Goal: Task Accomplishment & Management: Use online tool/utility

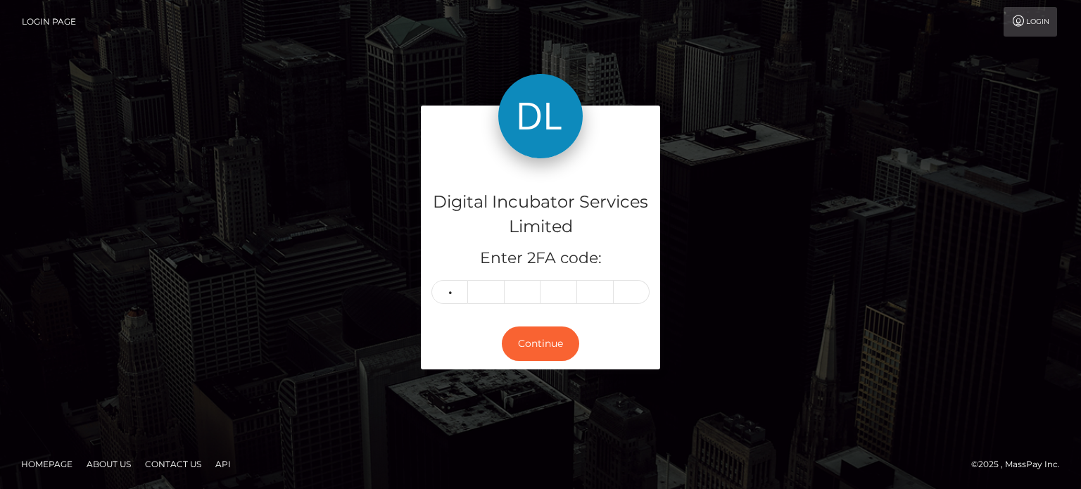
type input "3"
type input "4"
type input "9"
type input "8"
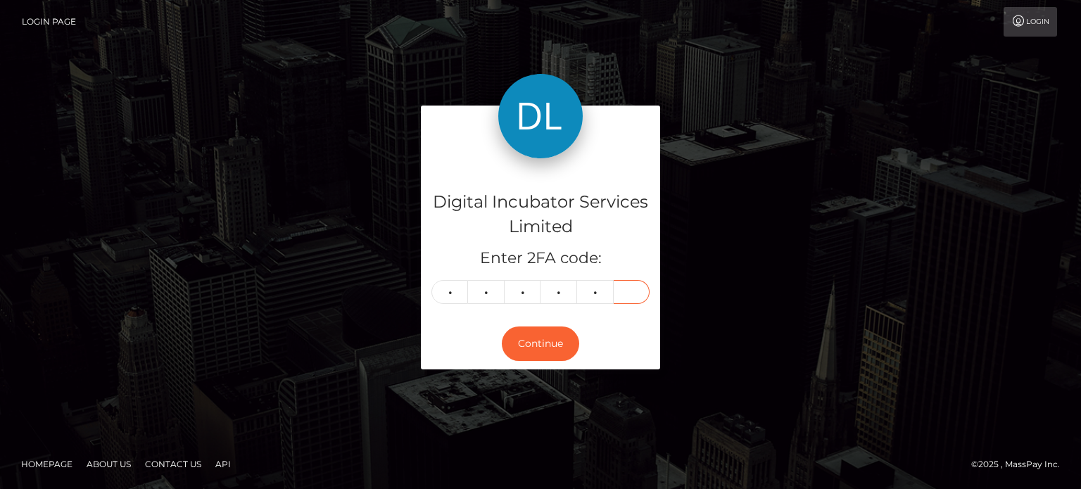
type input "4"
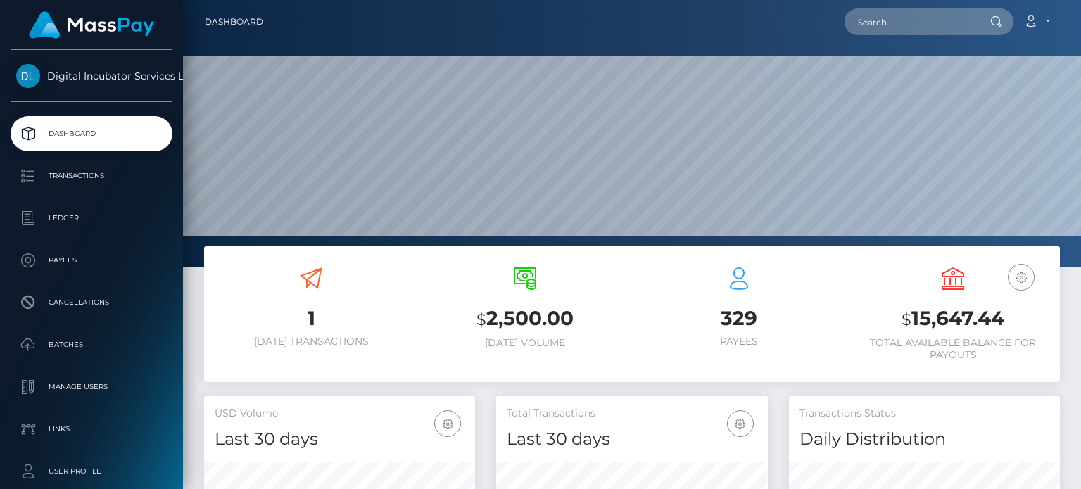
scroll to position [249, 270]
click at [883, 25] on input "text" at bounding box center [910, 21] width 132 height 27
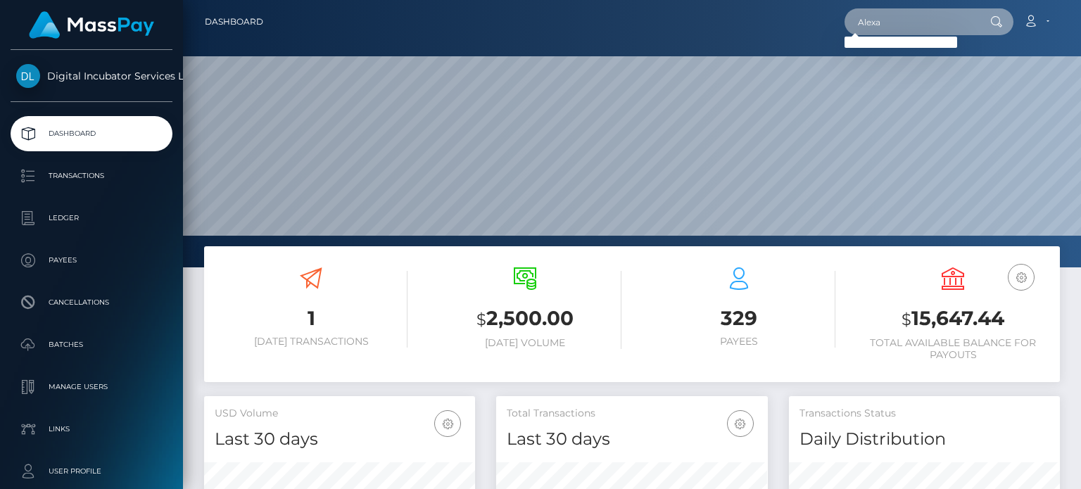
type input "Alexander Taylor"
click at [896, 24] on input "Alexander Taylor" at bounding box center [910, 21] width 132 height 27
click at [953, 22] on input "Alexander Taylor" at bounding box center [910, 21] width 132 height 27
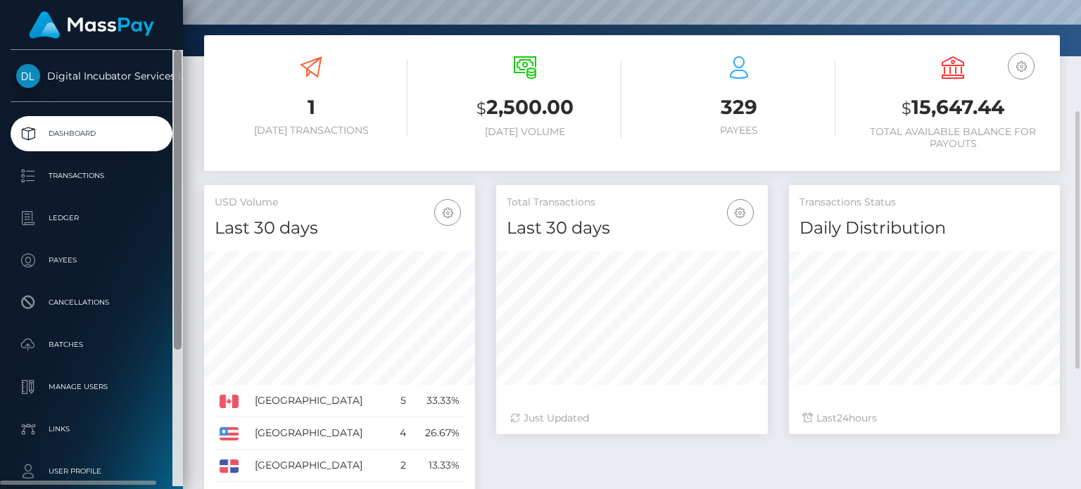
scroll to position [0, 0]
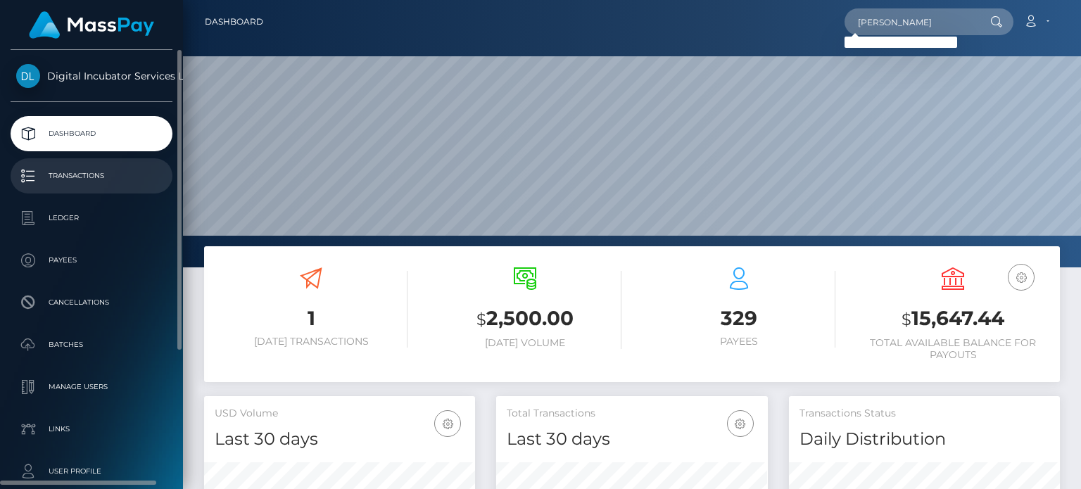
click at [68, 172] on p "Transactions" at bounding box center [91, 175] width 151 height 21
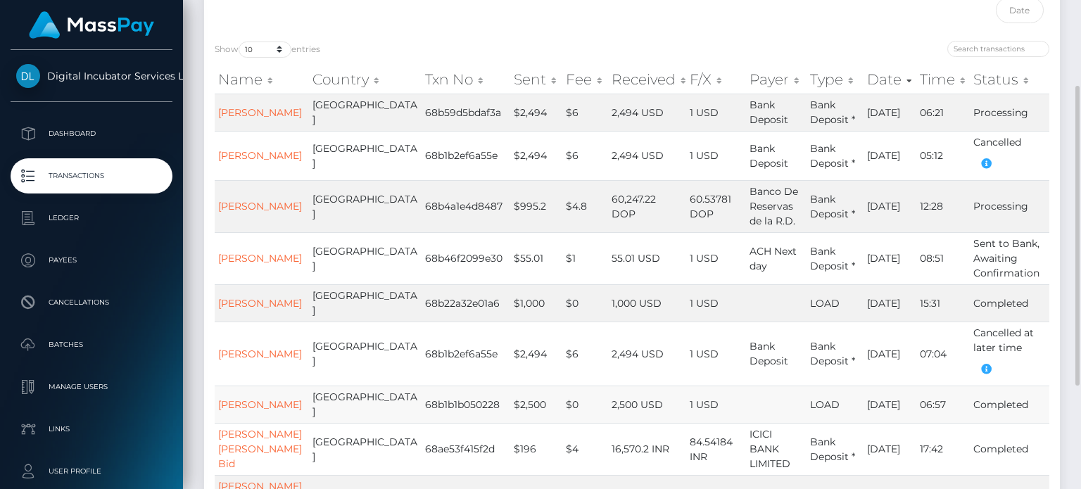
scroll to position [281, 0]
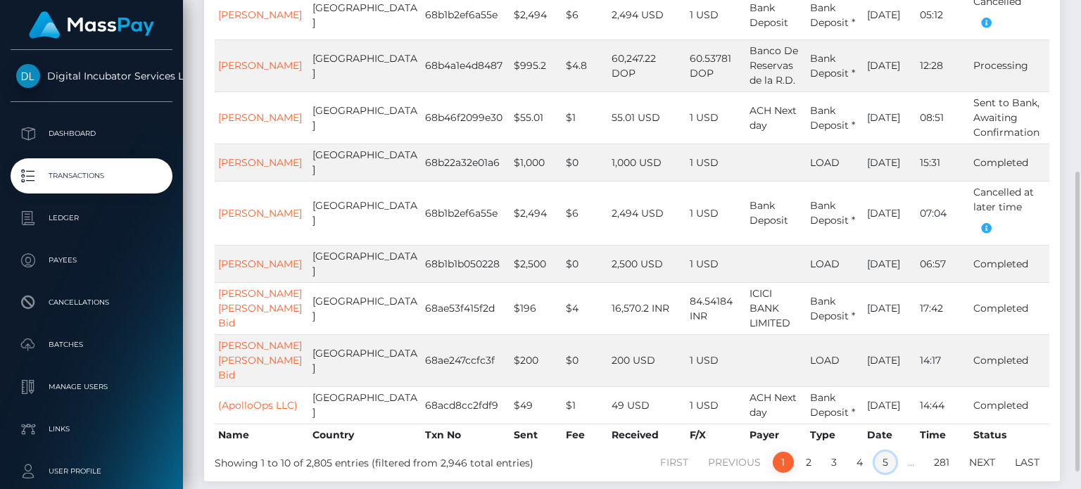
click at [884, 452] on link "5" at bounding box center [885, 462] width 21 height 21
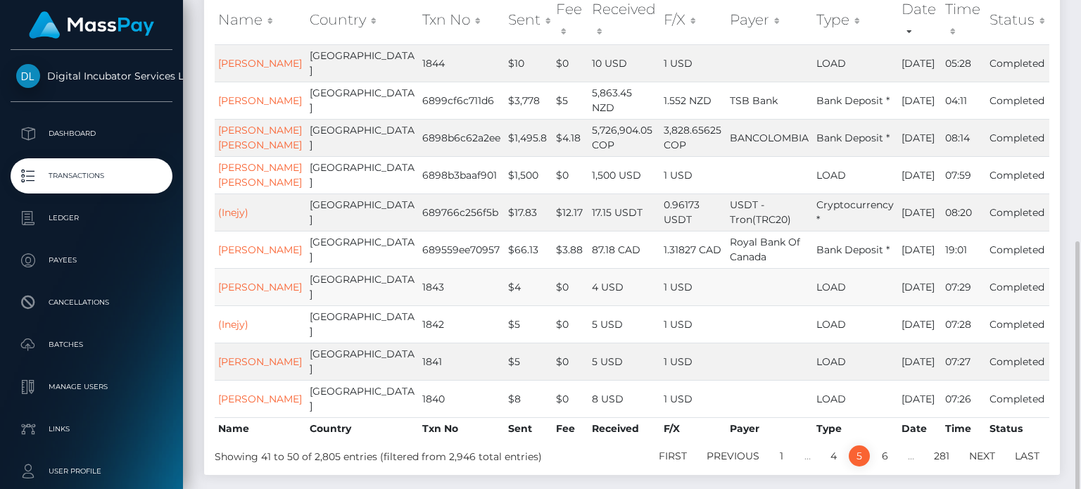
scroll to position [316, 0]
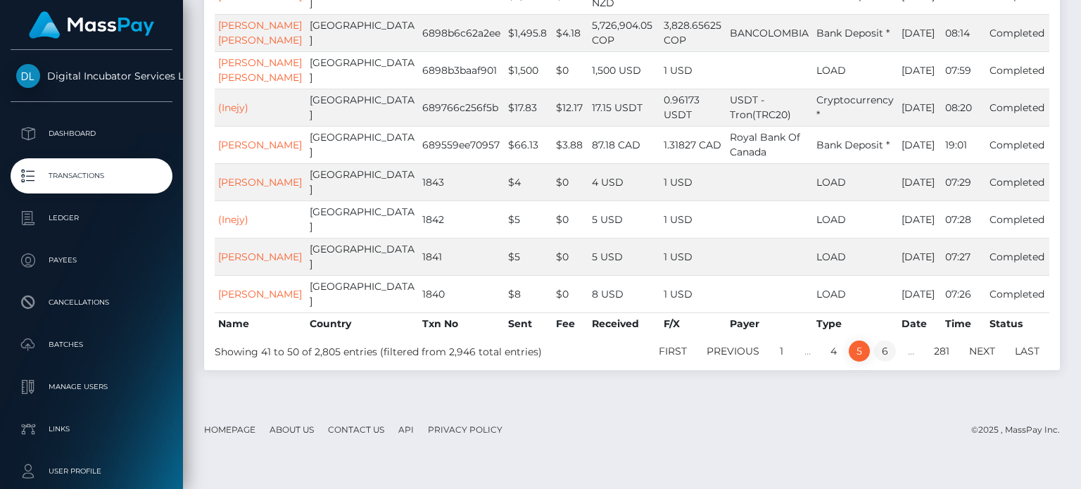
click at [883, 362] on link "6" at bounding box center [885, 351] width 22 height 21
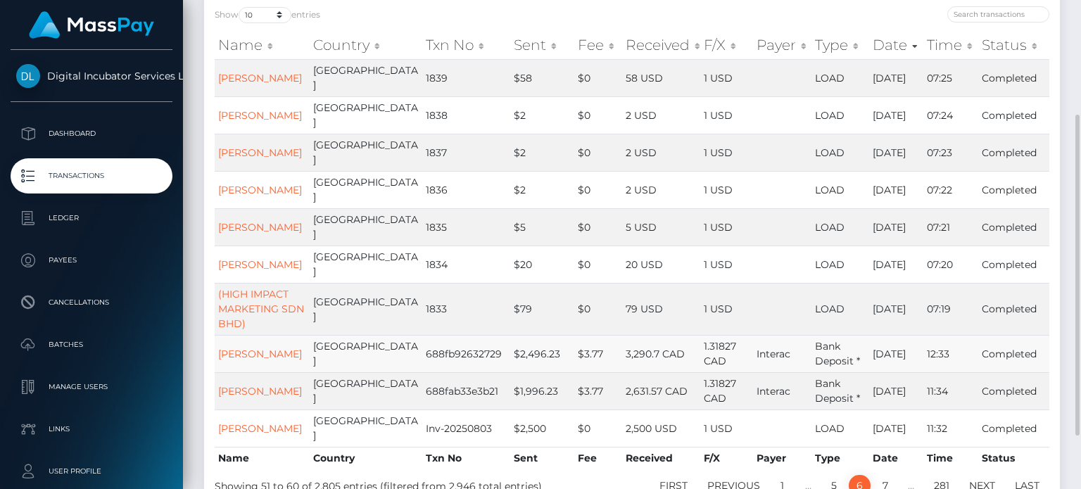
scroll to position [246, 0]
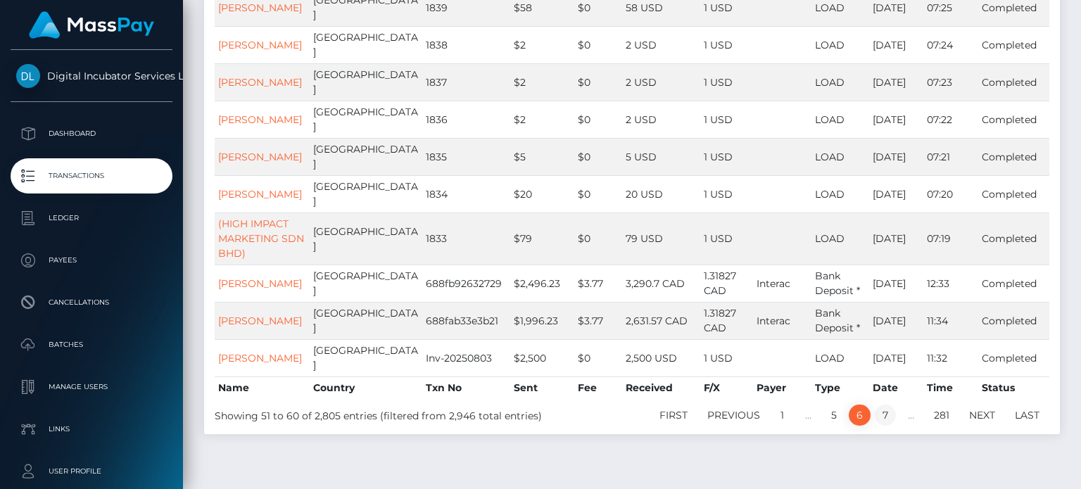
click at [877, 405] on link "7" at bounding box center [885, 415] width 21 height 21
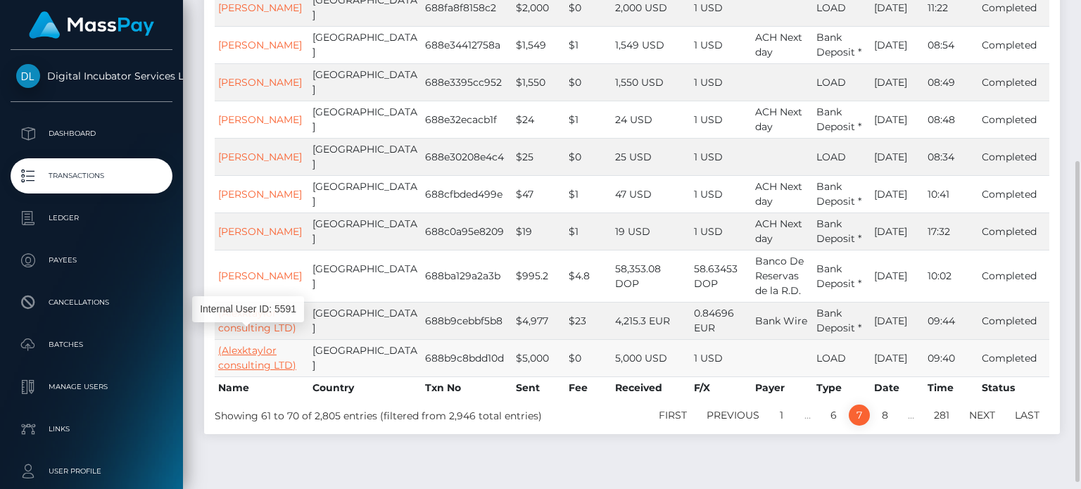
click at [236, 344] on link "(Alexktaylor consulting LTD)" at bounding box center [257, 357] width 78 height 27
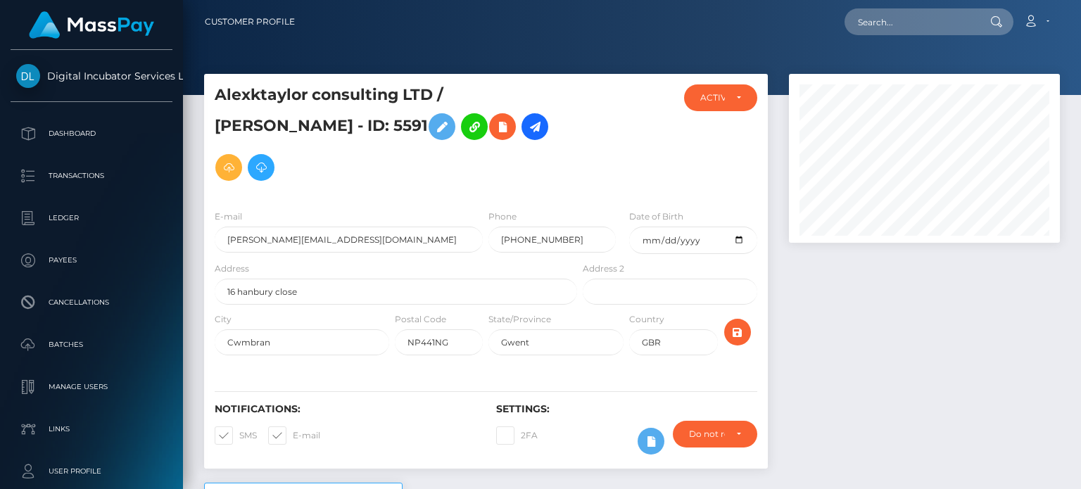
scroll to position [169, 270]
click at [237, 159] on icon at bounding box center [228, 168] width 17 height 18
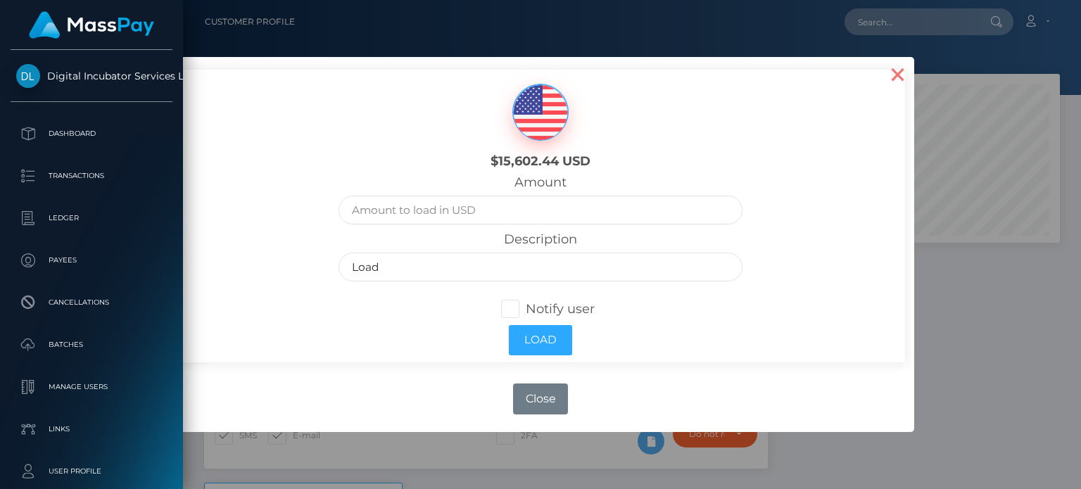
click at [884, 72] on button "×" at bounding box center [897, 74] width 34 height 34
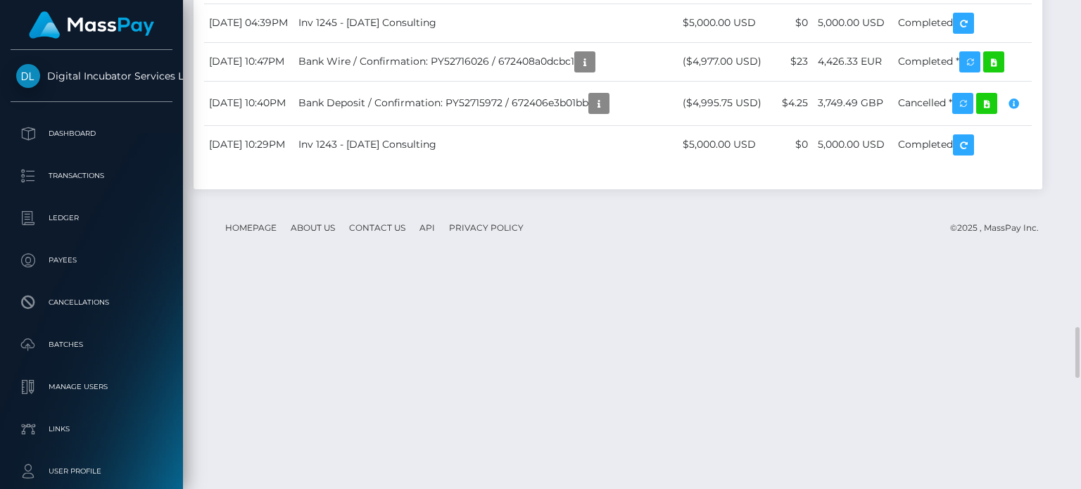
scroll to position [3307, 0]
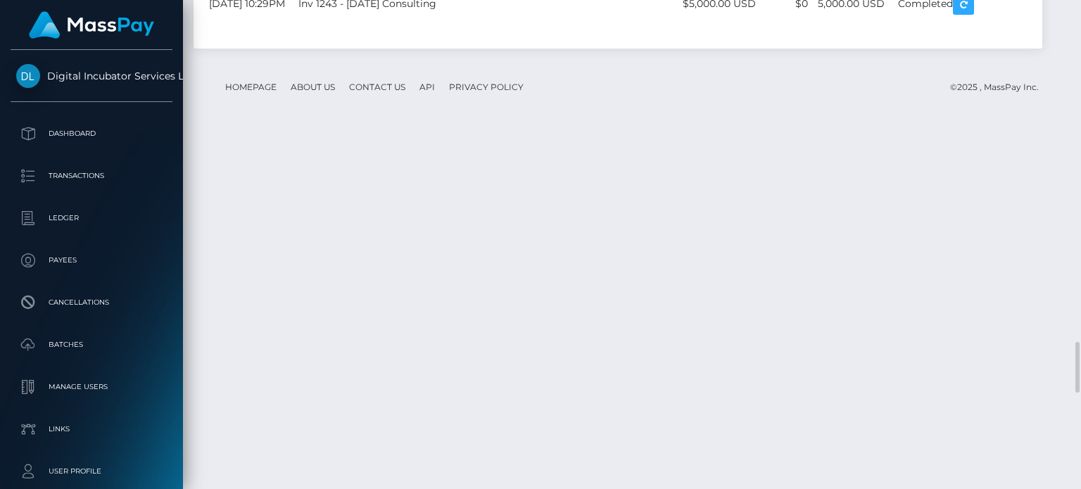
drag, startPoint x: 497, startPoint y: 294, endPoint x: 350, endPoint y: 278, distance: 147.2
copy td "Inv 1251 - July 2025 Consulting"
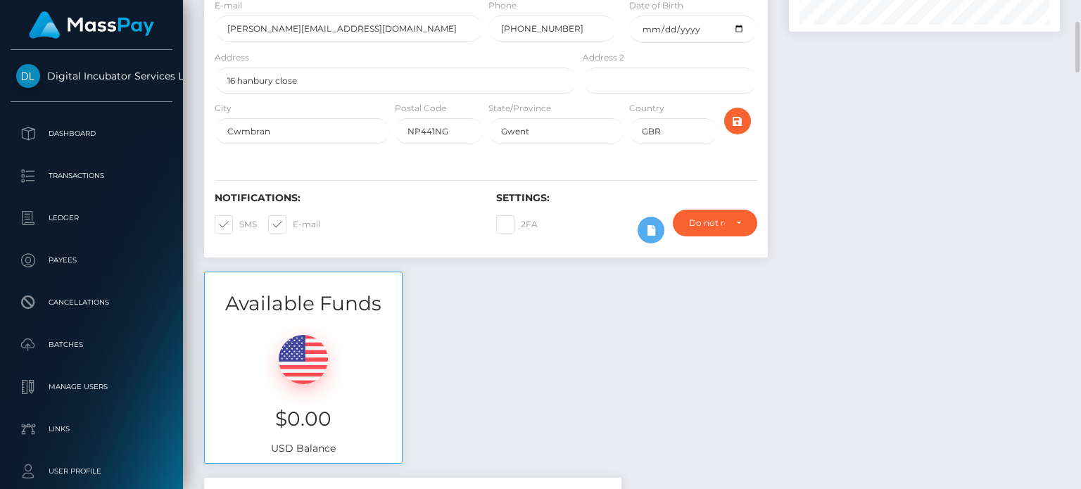
scroll to position [0, 0]
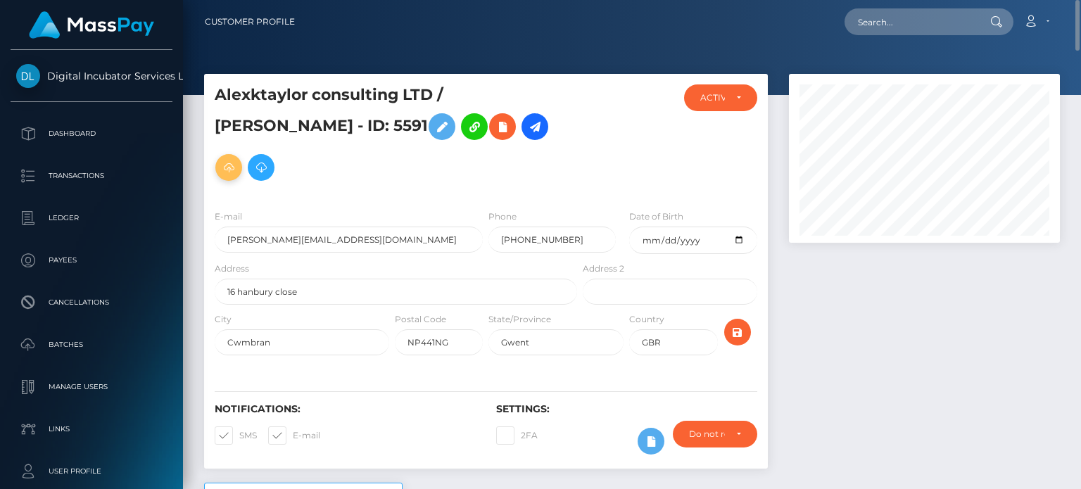
click at [237, 159] on icon at bounding box center [228, 168] width 17 height 18
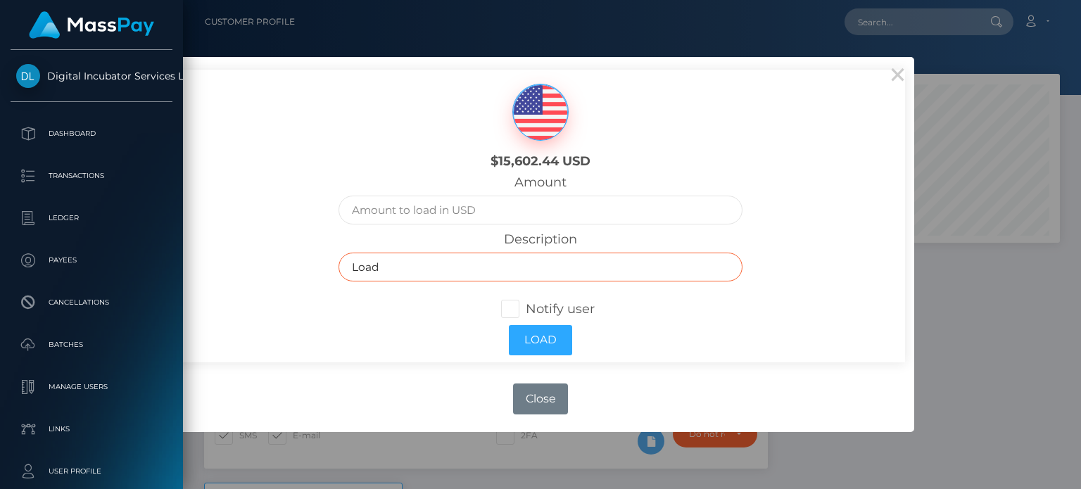
drag, startPoint x: 405, startPoint y: 261, endPoint x: 295, endPoint y: 255, distance: 110.6
click at [295, 257] on div "$15,602.44 USD Amount Description Load Notify user Load" at bounding box center [540, 216] width 728 height 293
paste input "Inv 1251 - July 2025 Consulting"
click at [390, 267] on input "Inv 1251 - July 2025 Consulting" at bounding box center [540, 267] width 404 height 29
type input "Inv 1252 - August 2025 Consulting"
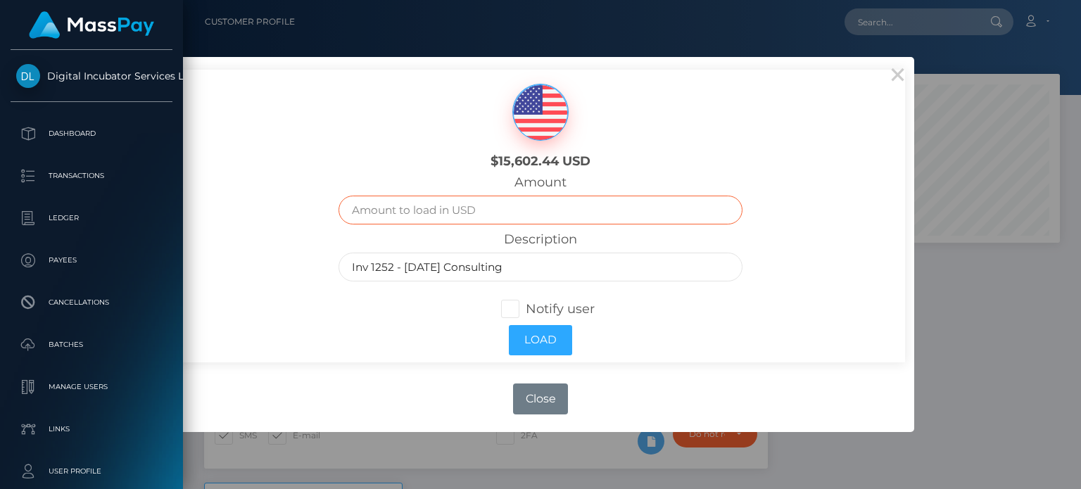
click at [409, 215] on input "text" at bounding box center [540, 210] width 404 height 29
type input "5000.00"
click at [526, 312] on span at bounding box center [526, 308] width 0 height 15
click at [515, 312] on input "Notify user" at bounding box center [516, 307] width 9 height 9
checkbox input "true"
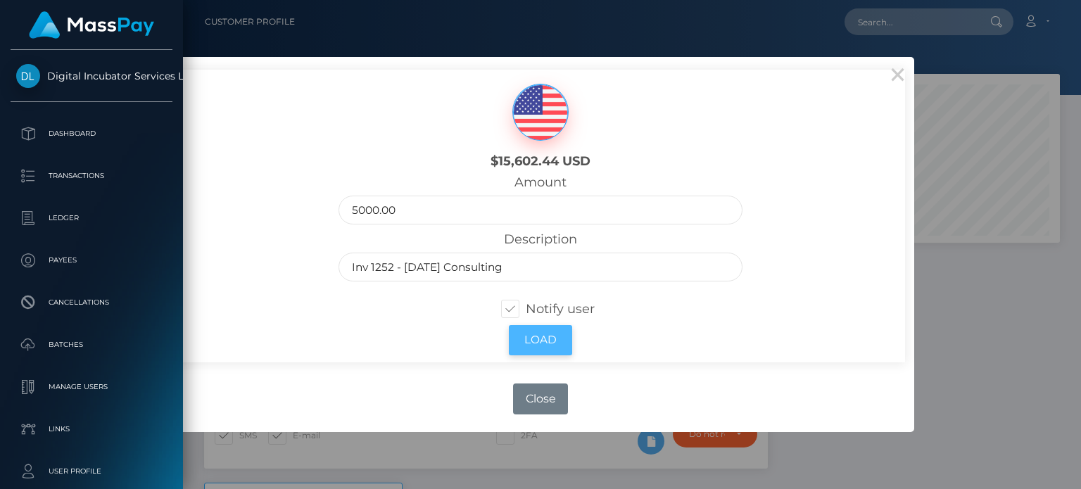
click at [543, 341] on button "Load" at bounding box center [540, 340] width 63 height 30
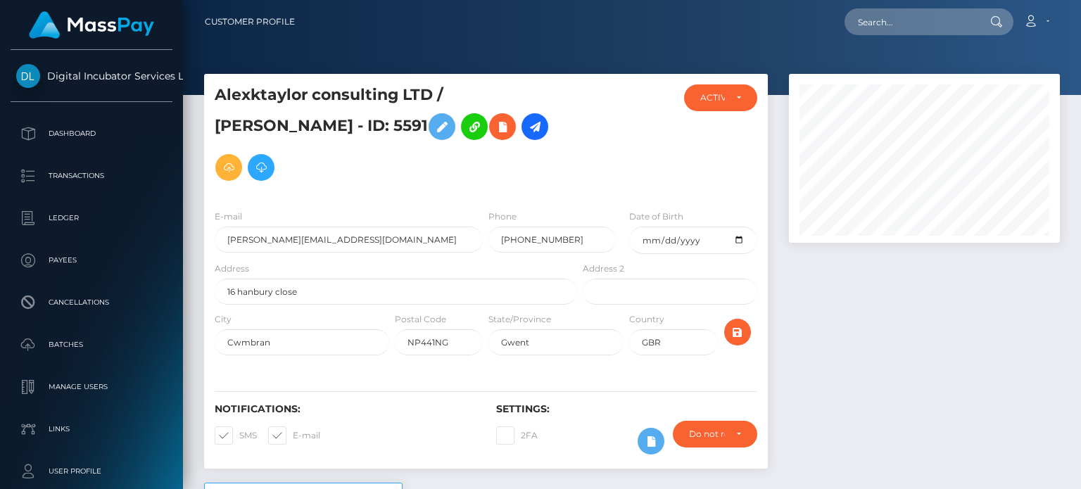
scroll to position [169, 270]
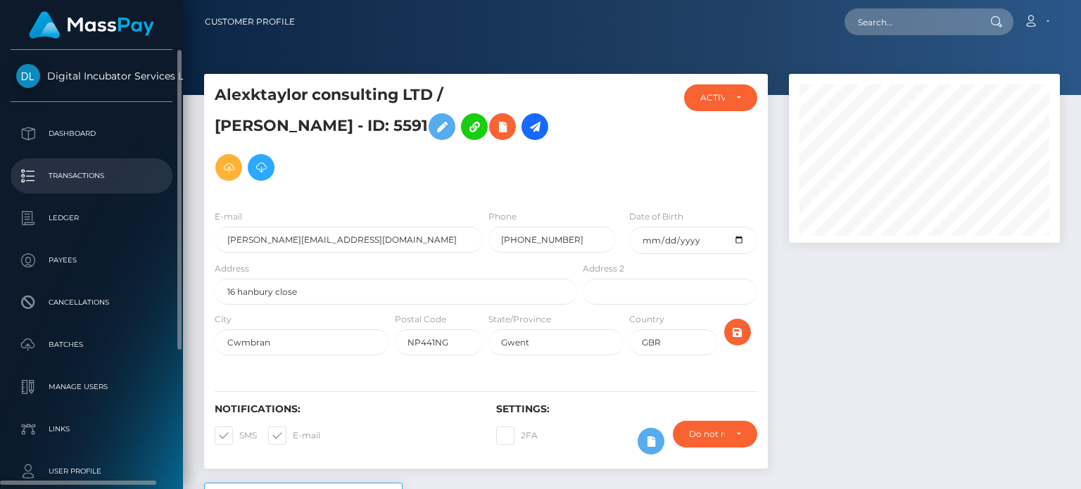
click at [80, 165] on p "Transactions" at bounding box center [91, 175] width 151 height 21
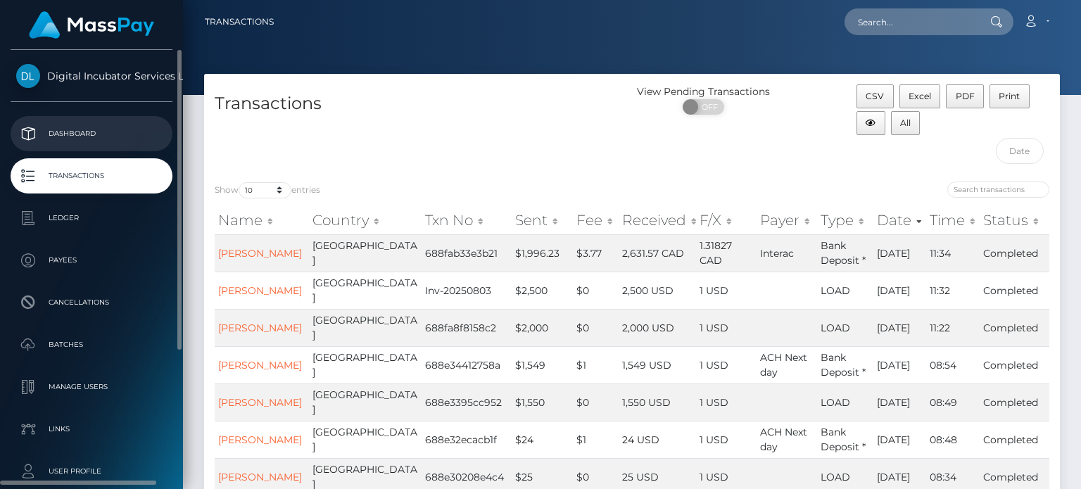
click at [85, 129] on p "Dashboard" at bounding box center [91, 133] width 151 height 21
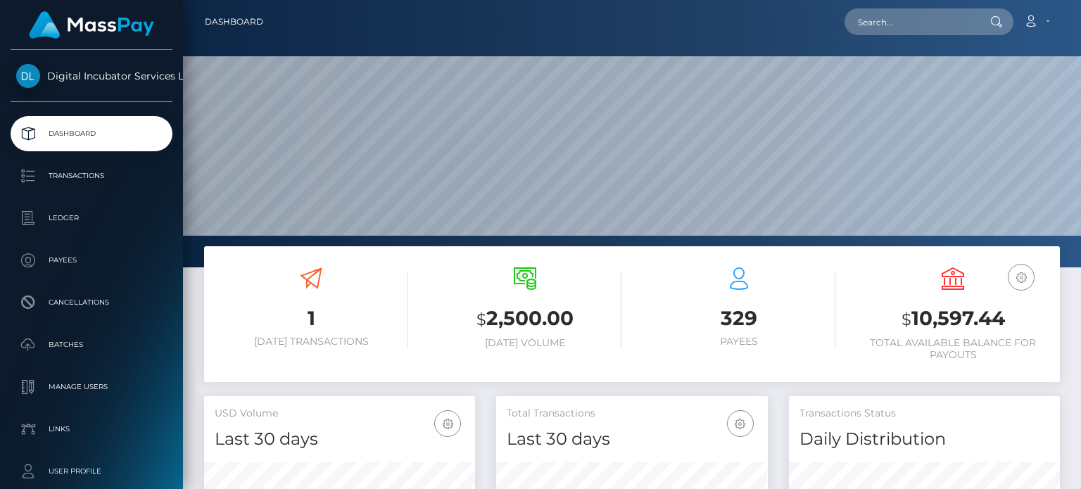
scroll to position [249, 270]
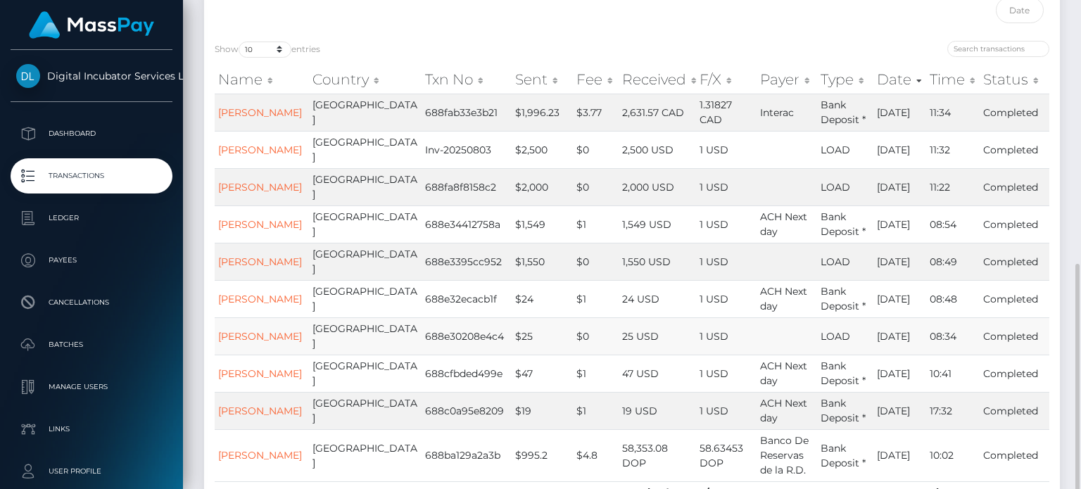
scroll to position [242, 0]
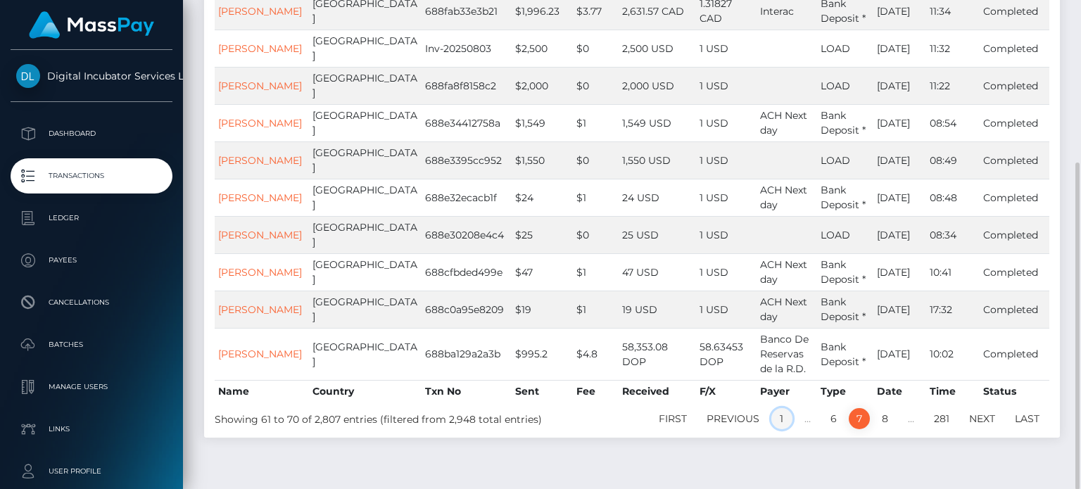
click at [784, 408] on link "1" at bounding box center [781, 418] width 21 height 21
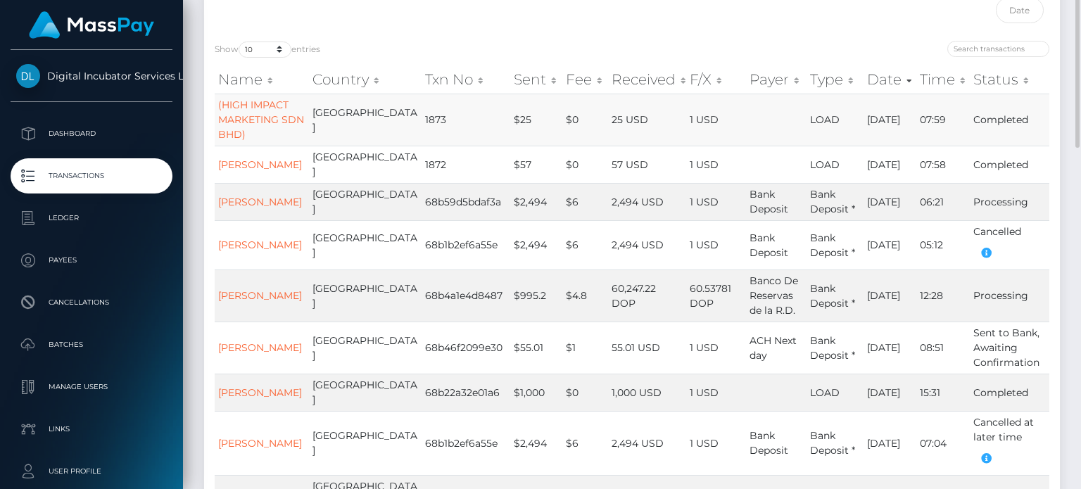
scroll to position [0, 0]
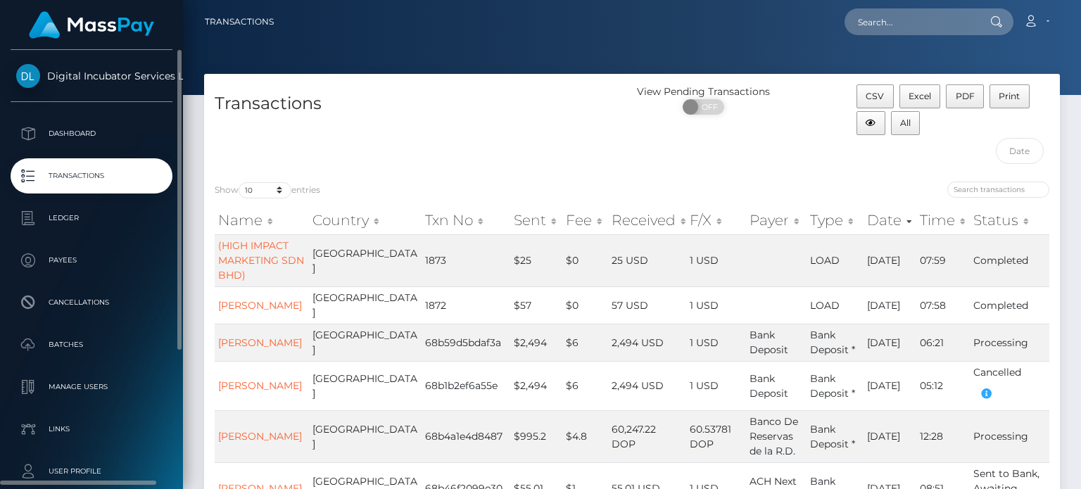
click at [119, 184] on p "Transactions" at bounding box center [91, 175] width 151 height 21
click at [101, 130] on p "Dashboard" at bounding box center [91, 133] width 151 height 21
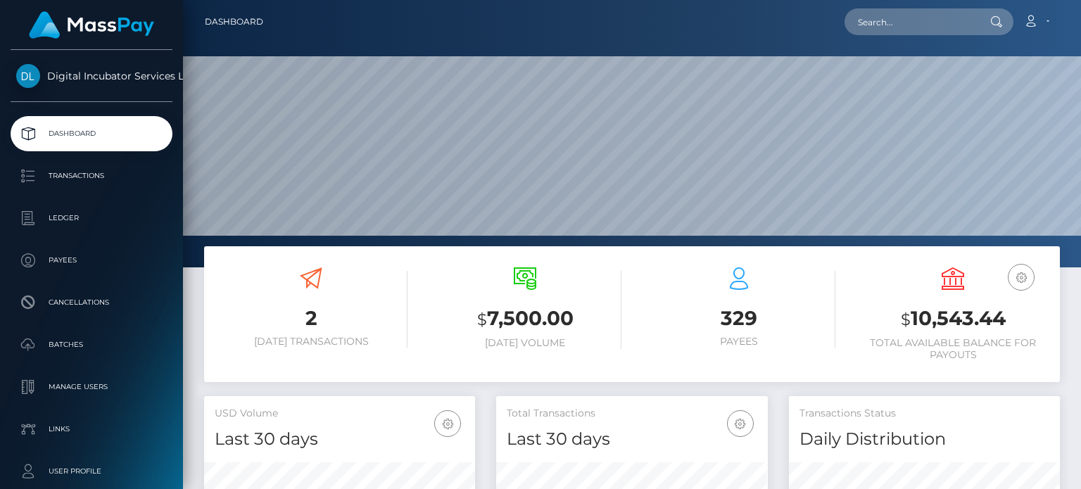
scroll to position [249, 270]
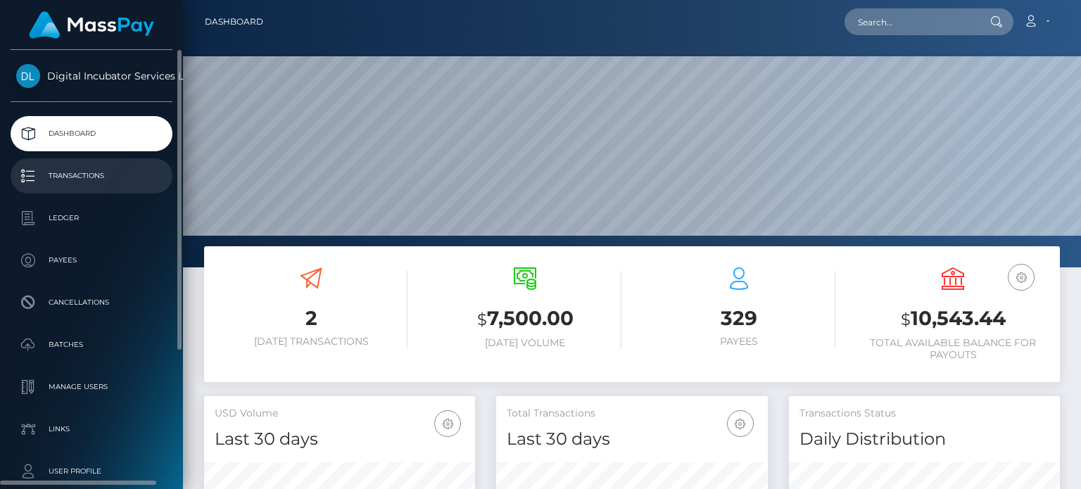
click at [75, 174] on p "Transactions" at bounding box center [91, 175] width 151 height 21
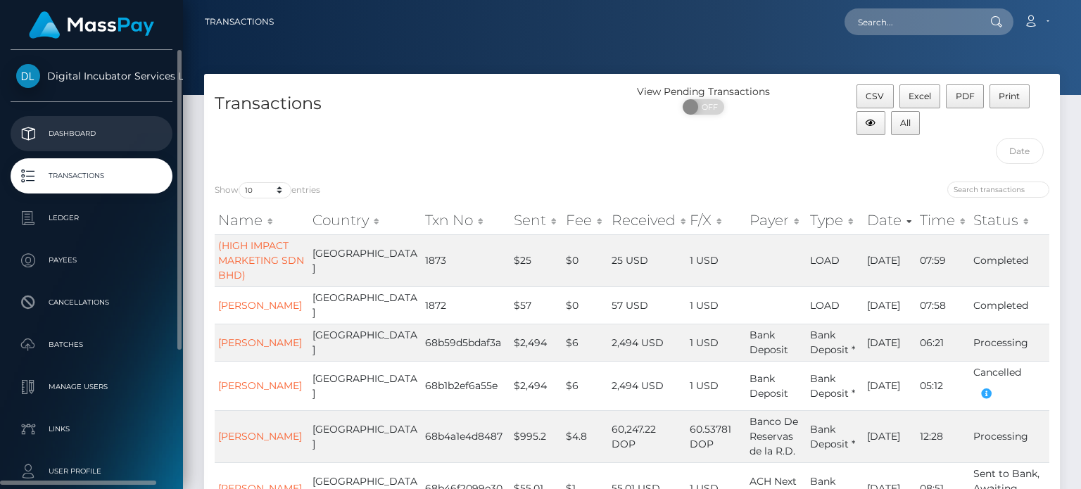
click at [88, 129] on p "Dashboard" at bounding box center [91, 133] width 151 height 21
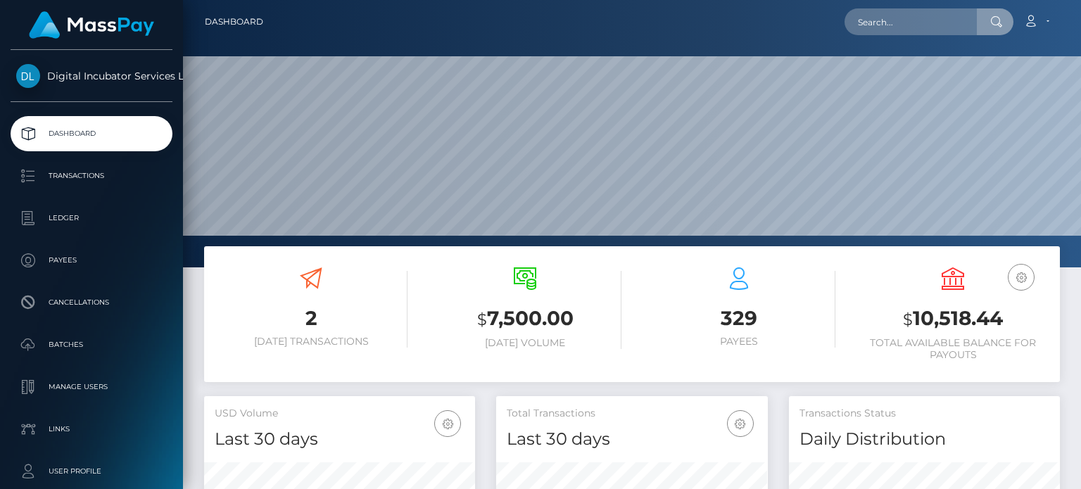
click at [895, 25] on input "text" at bounding box center [910, 21] width 132 height 27
type input "[PERSON_NAME]"
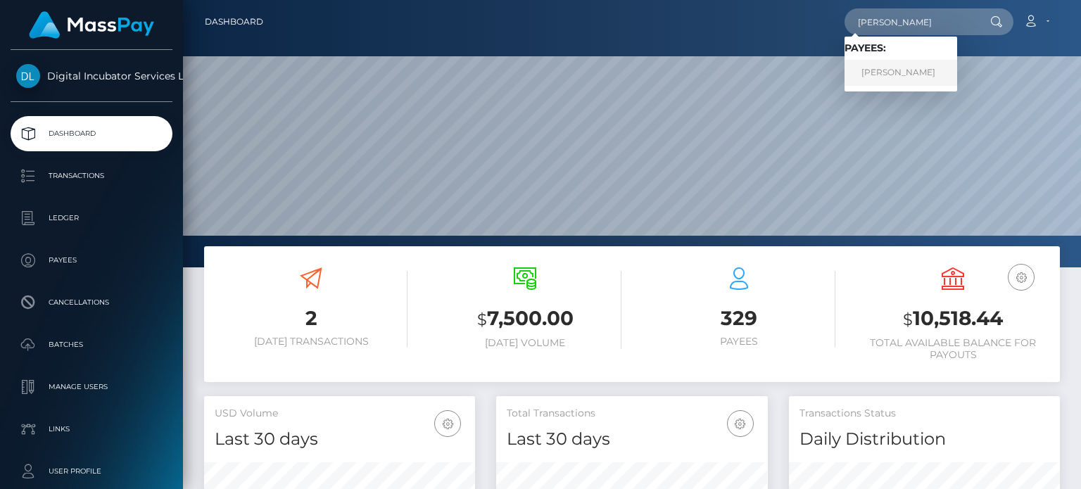
click at [903, 72] on link "Kristy Wood" at bounding box center [900, 73] width 113 height 26
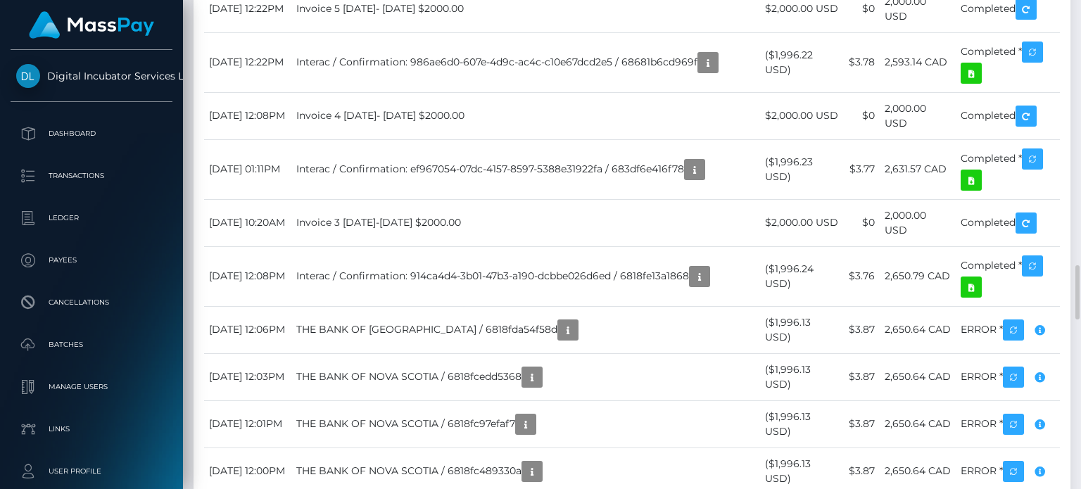
scroll to position [2181, 0]
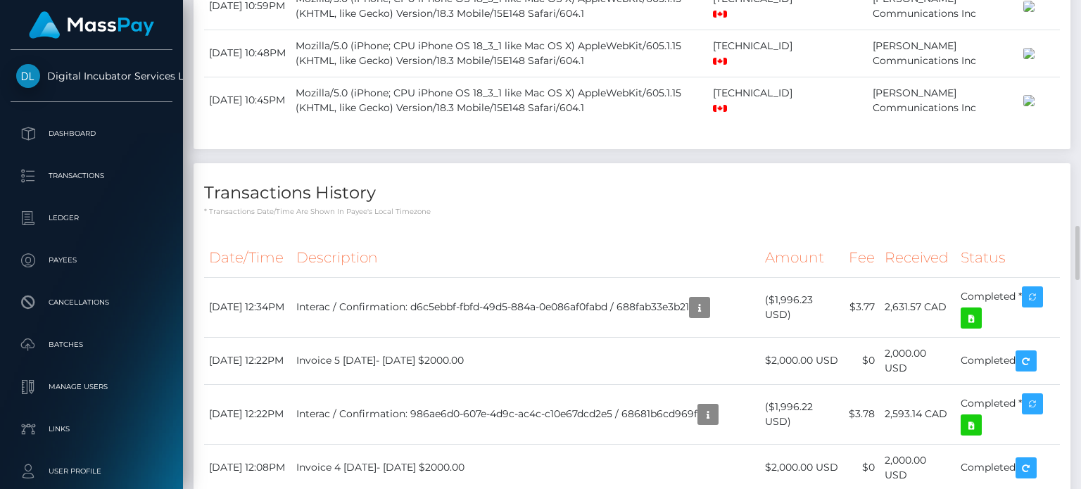
scroll to position [2251, 0]
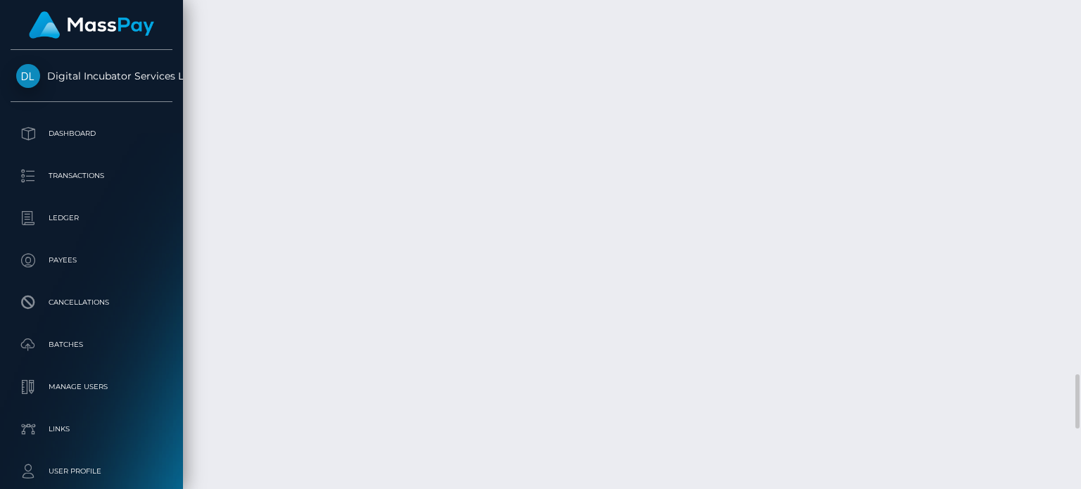
scroll to position [3448, 0]
drag, startPoint x: 535, startPoint y: 177, endPoint x: 321, endPoint y: 172, distance: 214.7
copy td "Invoice 5 July1- August 2 2025 $2000.00"
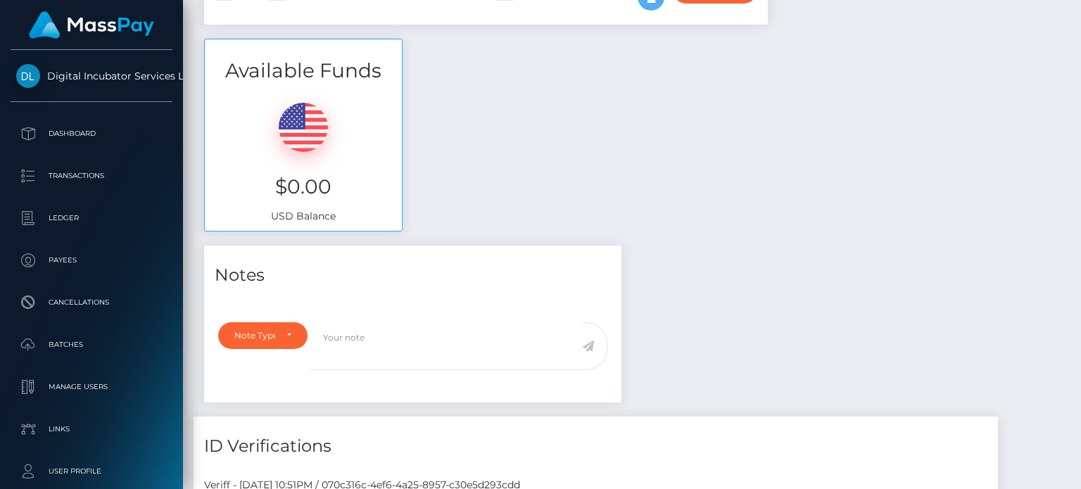
scroll to position [0, 0]
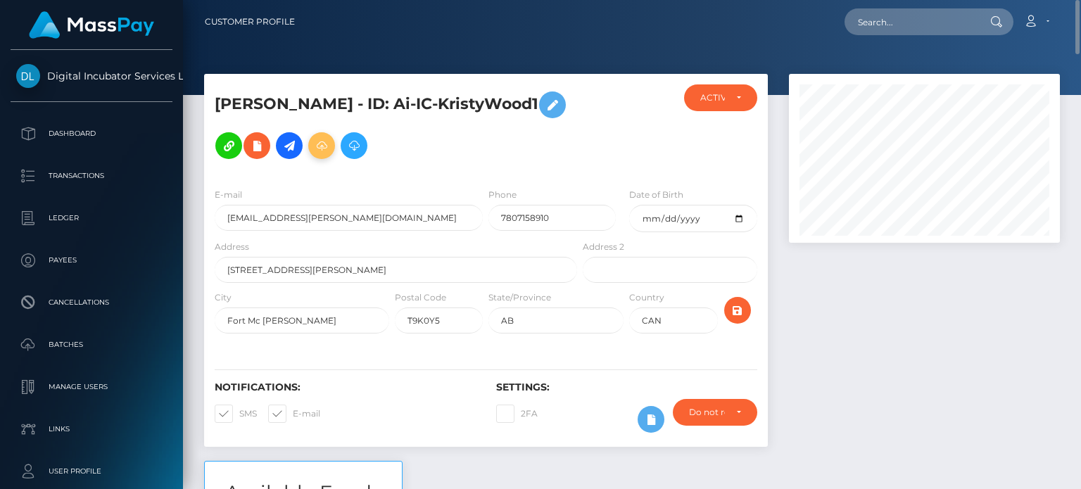
click at [313, 146] on icon at bounding box center [321, 146] width 17 height 18
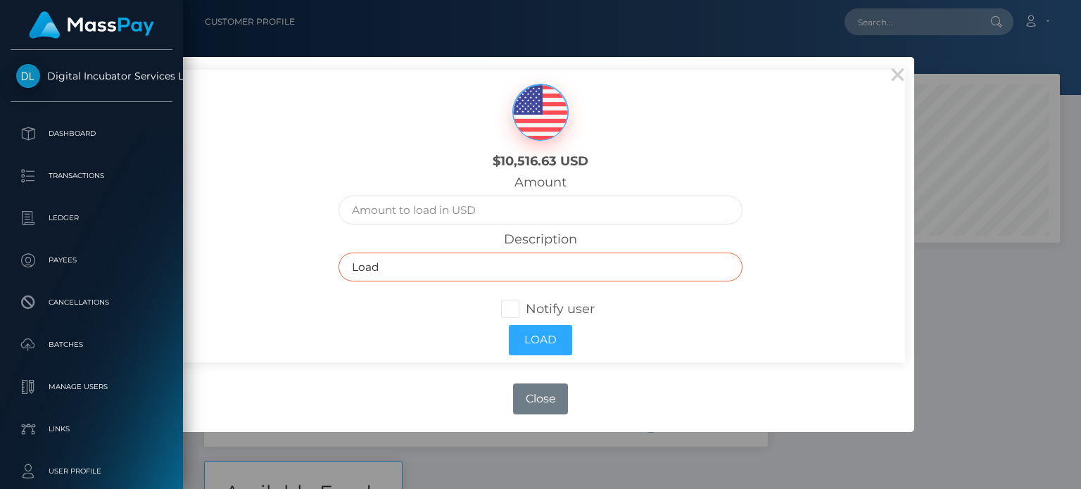
drag, startPoint x: 383, startPoint y: 267, endPoint x: 327, endPoint y: 270, distance: 56.4
click at [328, 270] on div "Description Load" at bounding box center [540, 259] width 425 height 57
paste input "Invoice 5 July1- August 2 2025 $2000.00"
click at [397, 265] on input "Invoice 5 July1- August 2 2025 $2000.00" at bounding box center [540, 267] width 404 height 29
type input "Invoice 6 August 2-sept 1 2025 $2000.00"
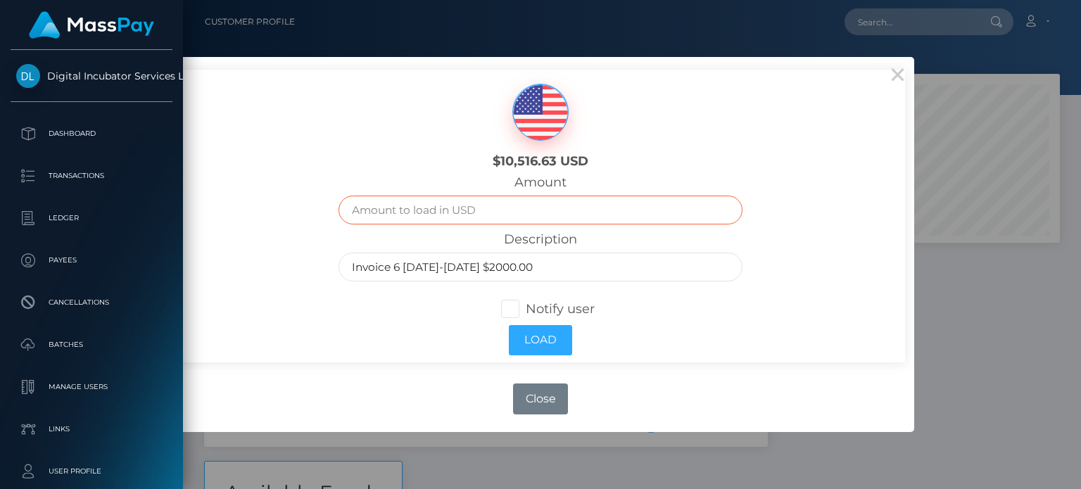
click at [459, 212] on input "text" at bounding box center [540, 210] width 404 height 29
type input "2000.00"
click at [526, 311] on span at bounding box center [526, 308] width 0 height 15
click at [512, 311] on input "Notify user" at bounding box center [516, 307] width 9 height 9
checkbox input "true"
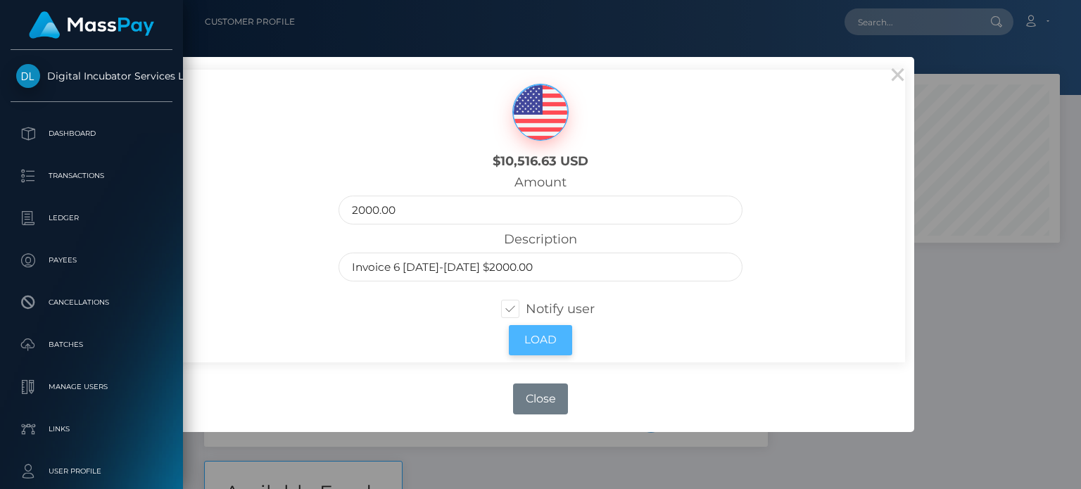
click at [550, 344] on button "Load" at bounding box center [540, 340] width 63 height 30
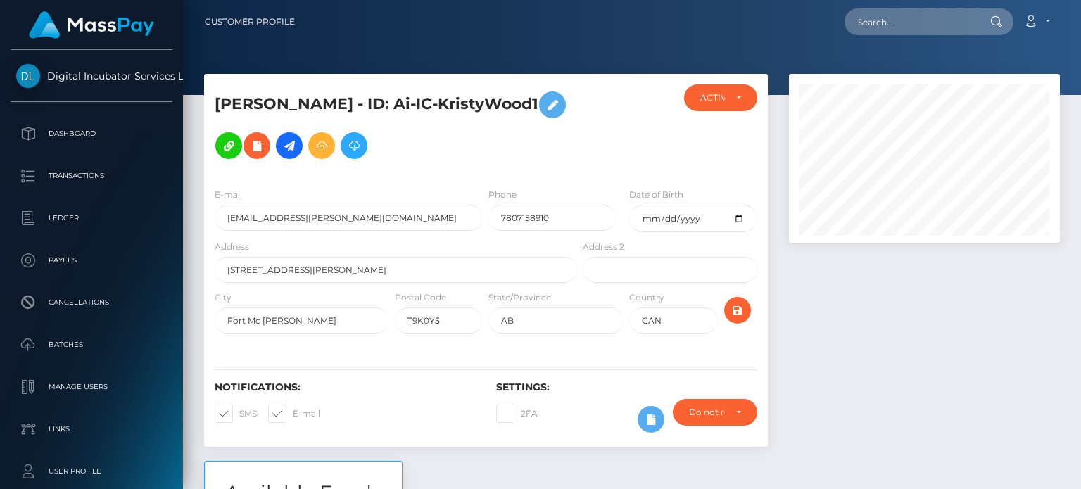
scroll to position [169, 270]
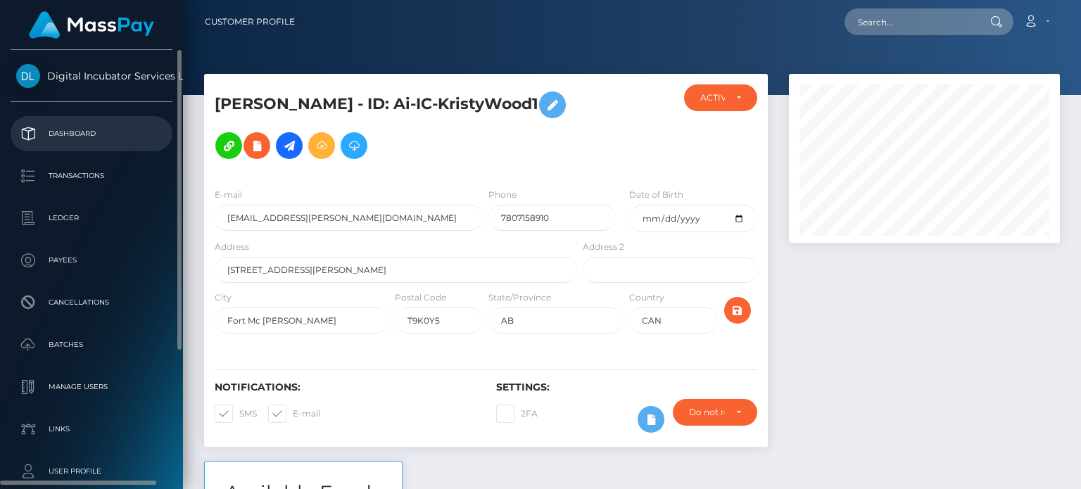
click at [82, 146] on link "Dashboard" at bounding box center [92, 133] width 162 height 35
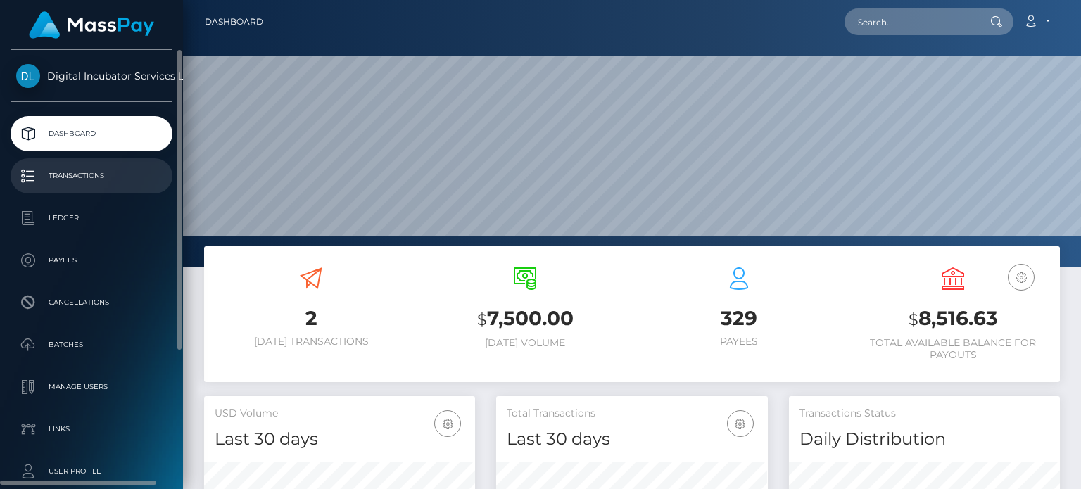
click at [82, 174] on p "Transactions" at bounding box center [91, 175] width 151 height 21
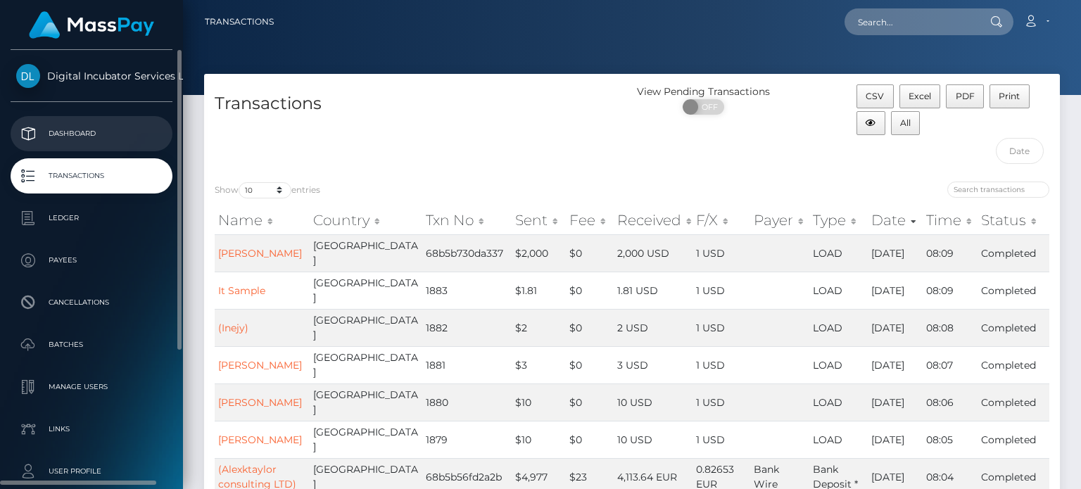
click at [37, 132] on p "Dashboard" at bounding box center [91, 133] width 151 height 21
